Goal: Information Seeking & Learning: Learn about a topic

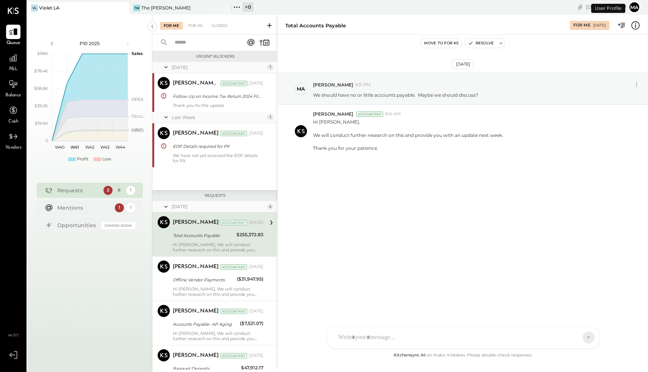
scroll to position [23, 0]
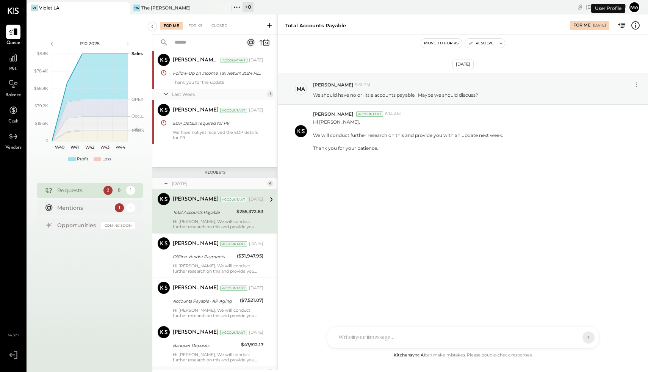
click at [97, 3] on div "VL Violet LA" at bounding box center [78, 8] width 102 height 12
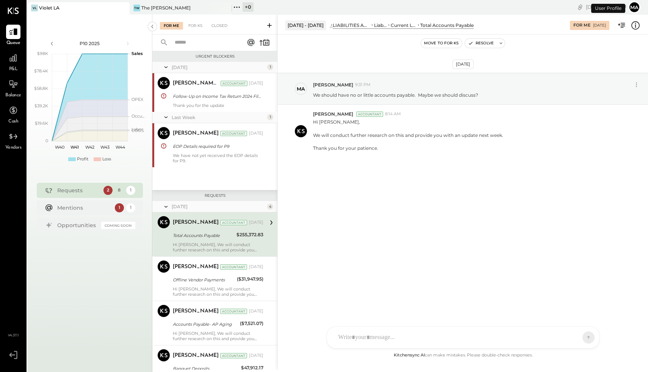
scroll to position [23, 0]
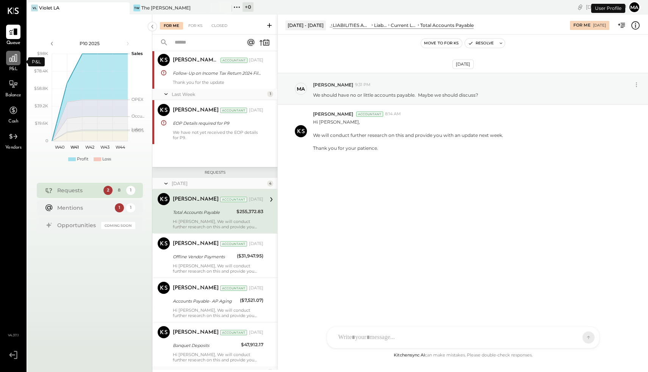
click at [14, 64] on div at bounding box center [13, 58] width 14 height 14
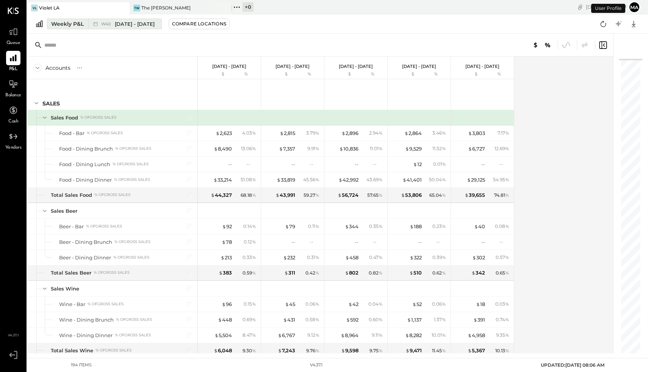
click at [69, 23] on div "Weekly P&L" at bounding box center [67, 24] width 33 height 8
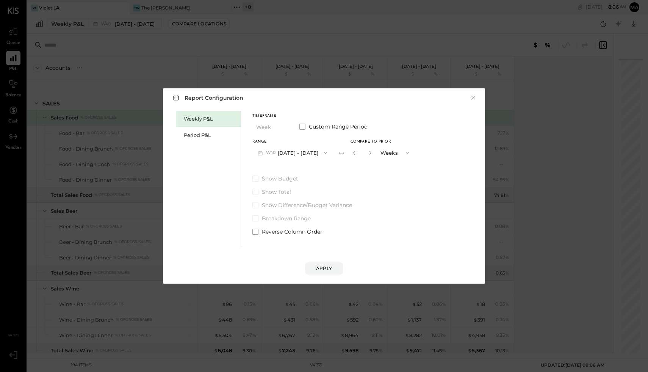
click at [194, 121] on div "Weekly P&L" at bounding box center [210, 118] width 53 height 7
click at [280, 152] on button "W41 [DATE] - [DATE]" at bounding box center [291, 152] width 79 height 14
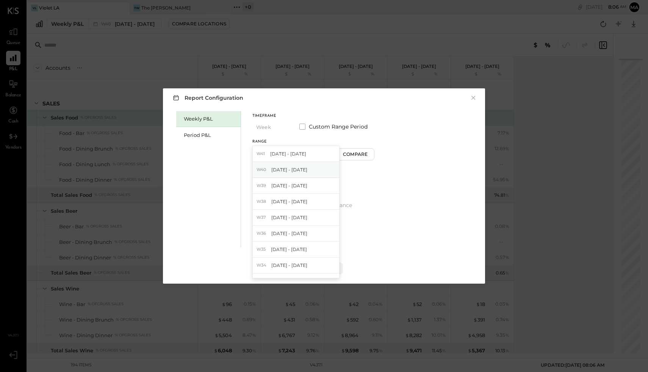
click at [283, 169] on span "[DATE] - [DATE]" at bounding box center [289, 169] width 36 height 6
click at [329, 269] on div "Apply" at bounding box center [324, 268] width 16 height 6
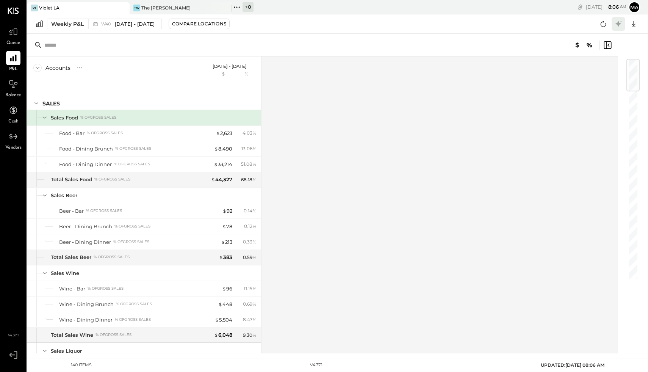
click at [618, 23] on icon at bounding box center [618, 24] width 6 height 6
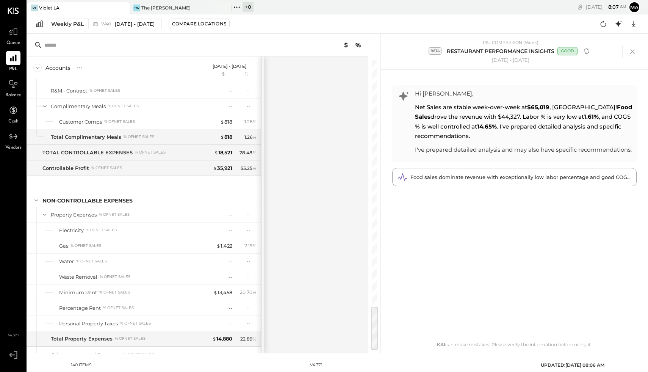
scroll to position [1574, 0]
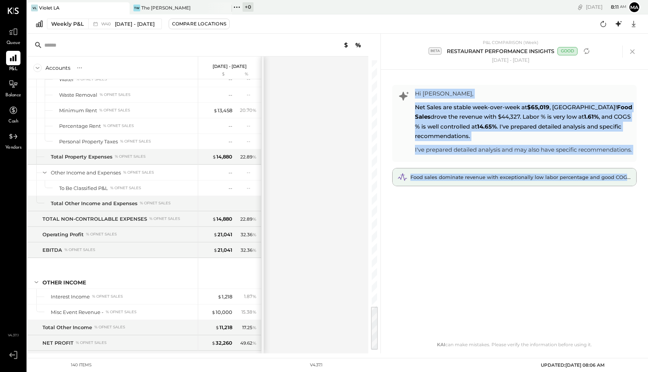
drag, startPoint x: 415, startPoint y: 92, endPoint x: 627, endPoint y: 174, distance: 227.6
click at [627, 174] on div "Hi [PERSON_NAME], Net Sales are stable week-over-week at $65,019 , NICE! Food S…" at bounding box center [514, 135] width 244 height 101
copy div "Hi [PERSON_NAME], Net Sales are stable week-over-week at $65,019 , NICE! Food S…"
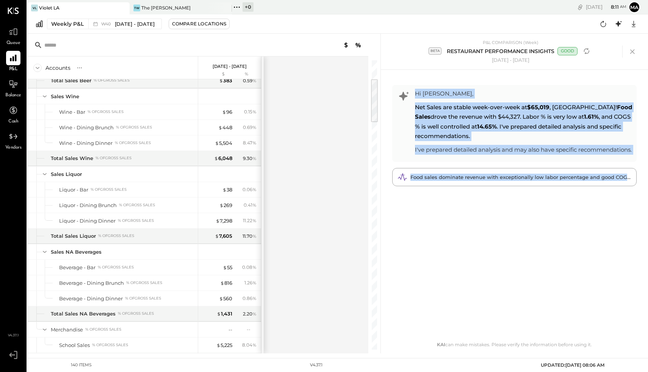
scroll to position [99, 0]
drag, startPoint x: 375, startPoint y: 318, endPoint x: 375, endPoint y: 87, distance: 230.6
click at [375, 87] on div at bounding box center [374, 97] width 7 height 43
click at [155, 24] on span "[DATE] - [DATE]" at bounding box center [135, 23] width 40 height 7
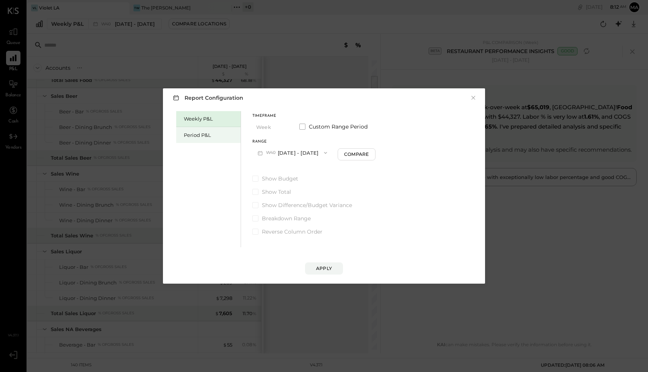
click at [205, 135] on div "Period P&L" at bounding box center [210, 134] width 53 height 7
click at [285, 128] on icon "button" at bounding box center [283, 127] width 6 height 6
click at [512, 127] on div "Report Configuration × Weekly P&L Period P&L Timeframe Period Period Quarter YT…" at bounding box center [324, 186] width 648 height 372
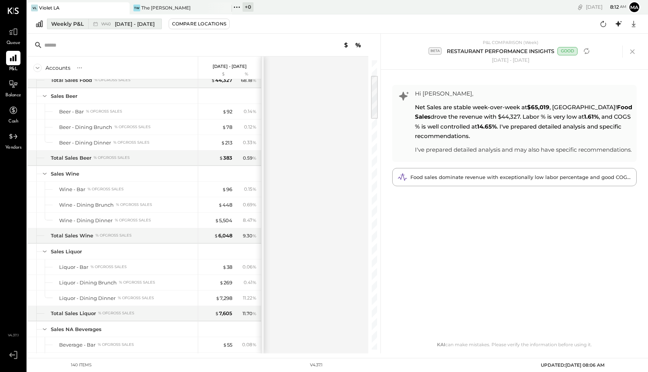
click at [76, 25] on div "Weekly P&L" at bounding box center [67, 24] width 33 height 8
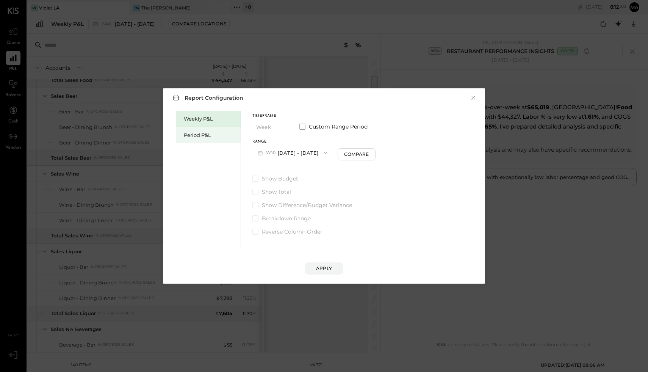
drag, startPoint x: 189, startPoint y: 136, endPoint x: 196, endPoint y: 135, distance: 6.8
click at [190, 136] on div "Period P&L" at bounding box center [210, 134] width 53 height 7
click at [284, 154] on button "P10 [DATE] - [DATE]" at bounding box center [291, 152] width 78 height 14
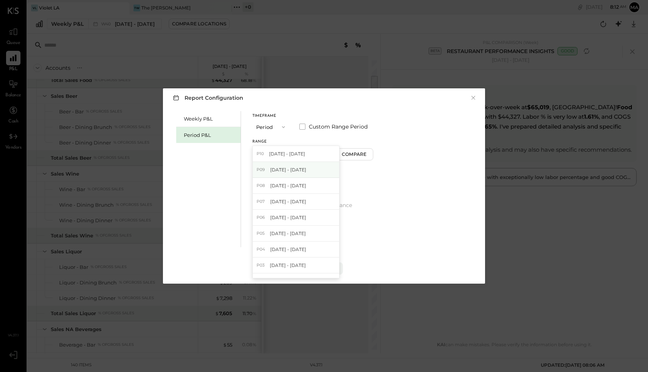
click at [285, 167] on span "[DATE] - [DATE]" at bounding box center [288, 169] width 36 height 6
click at [278, 153] on button "P09 [DATE] - [DATE]" at bounding box center [291, 152] width 79 height 14
click at [278, 181] on div "P08 [DATE] - [DATE]" at bounding box center [296, 186] width 86 height 16
click at [327, 266] on div "Apply" at bounding box center [324, 268] width 16 height 6
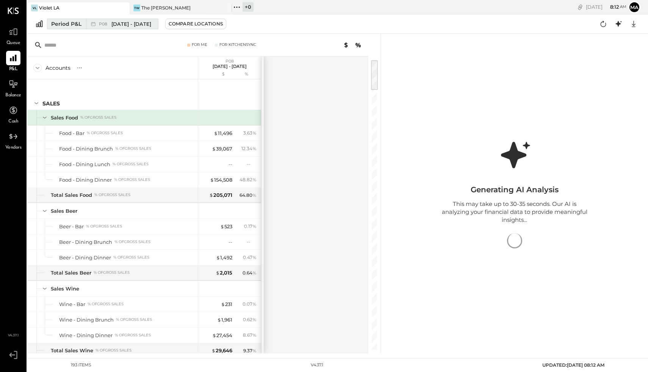
click at [59, 24] on div "Period P&L" at bounding box center [66, 24] width 30 height 8
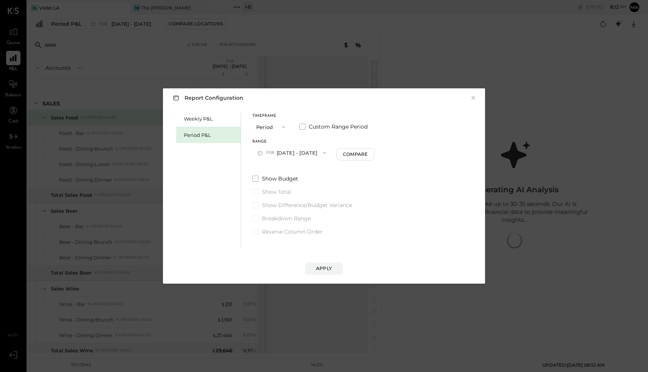
click at [283, 126] on icon "button" at bounding box center [283, 127] width 6 height 6
click at [269, 154] on div "YTD" at bounding box center [271, 154] width 37 height 14
click at [284, 130] on icon "button" at bounding box center [283, 127] width 6 height 6
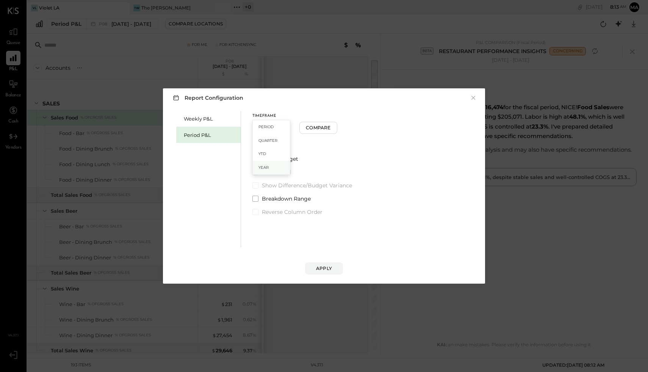
click at [272, 167] on div "Year" at bounding box center [271, 168] width 37 height 14
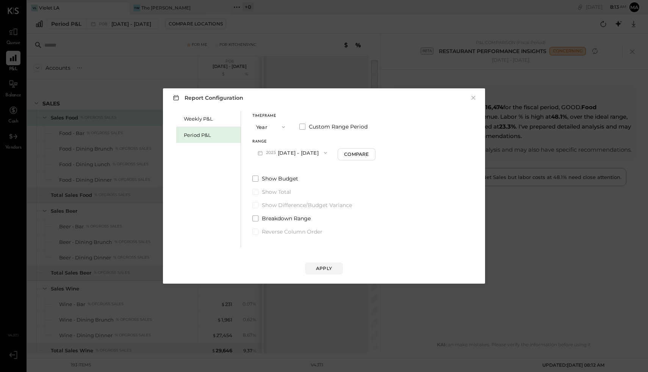
click at [285, 150] on button "2025 [DATE] - [DATE]" at bounding box center [292, 152] width 80 height 14
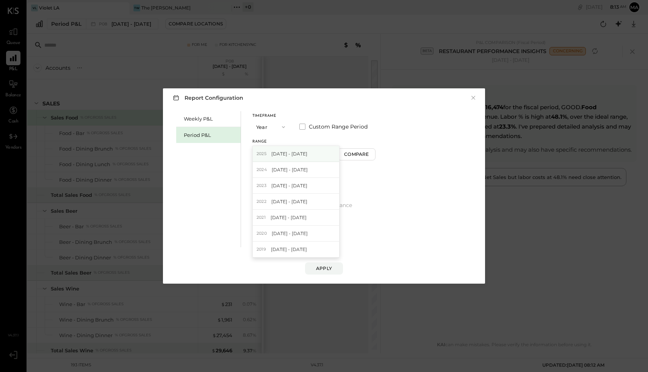
click at [282, 153] on span "[DATE] - [DATE]" at bounding box center [289, 153] width 36 height 6
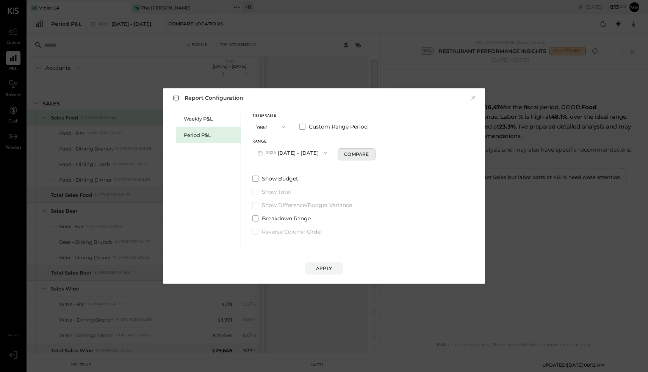
click at [368, 156] on div "Compare" at bounding box center [356, 154] width 25 height 6
click at [372, 153] on icon "button" at bounding box center [370, 152] width 5 height 5
type input "*"
click at [474, 97] on button "×" at bounding box center [473, 98] width 7 height 8
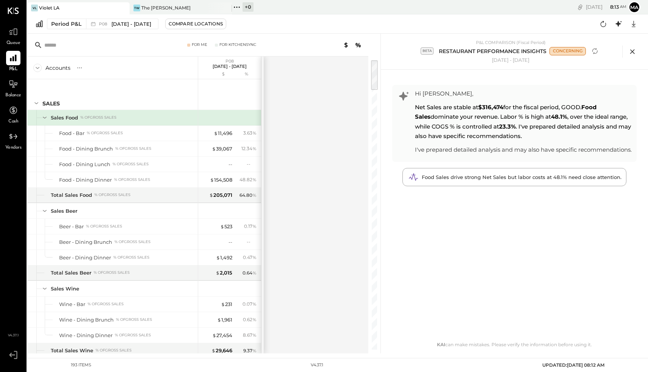
click at [632, 51] on icon at bounding box center [631, 51] width 11 height 11
